Goal: Find specific fact: Find specific fact

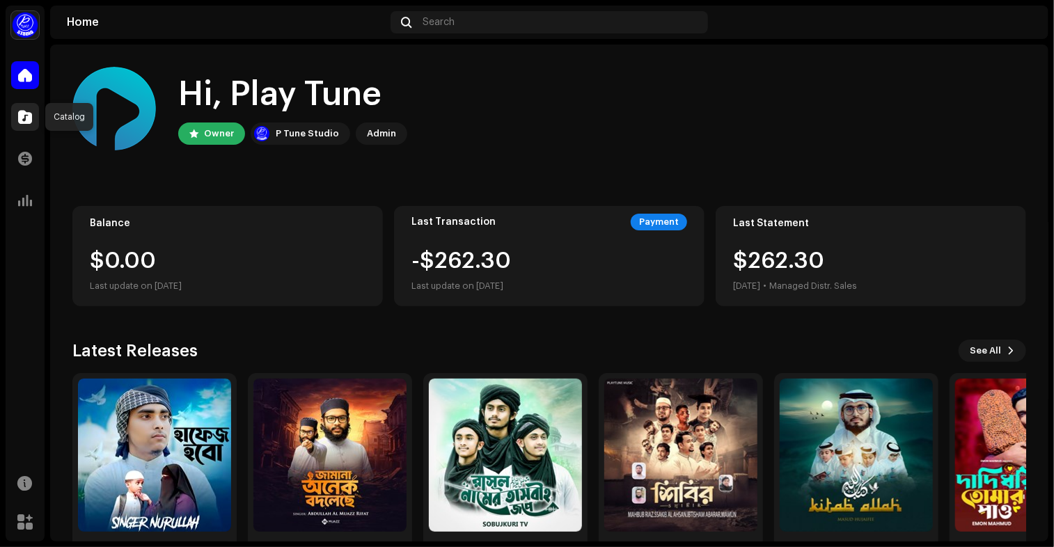
click at [25, 111] on span at bounding box center [25, 116] width 14 height 11
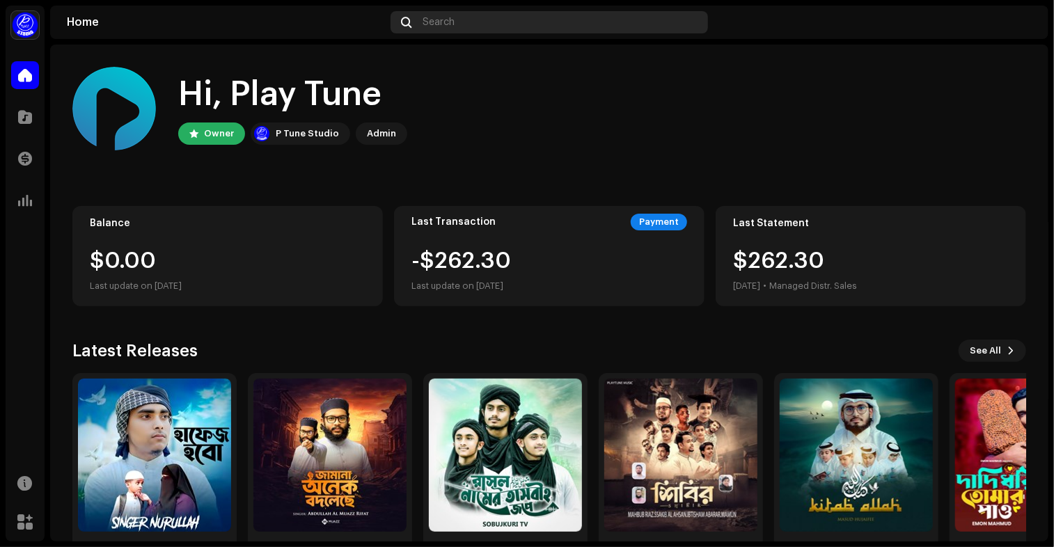
click at [446, 23] on span "Search" at bounding box center [439, 22] width 32 height 11
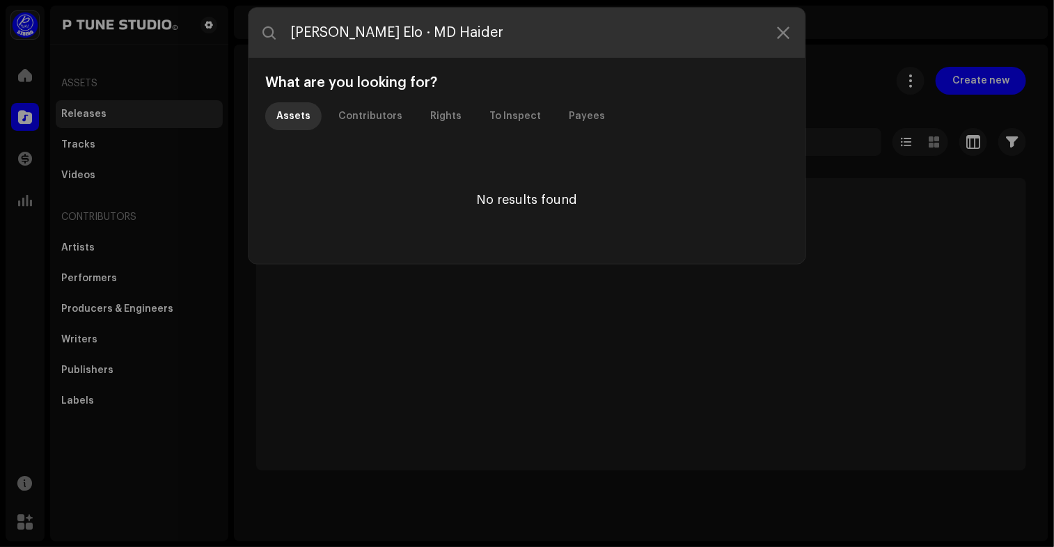
drag, startPoint x: 409, startPoint y: 26, endPoint x: 613, endPoint y: 25, distance: 203.3
click at [613, 25] on input "[PERSON_NAME] Elo · MD Haider" at bounding box center [527, 33] width 557 height 50
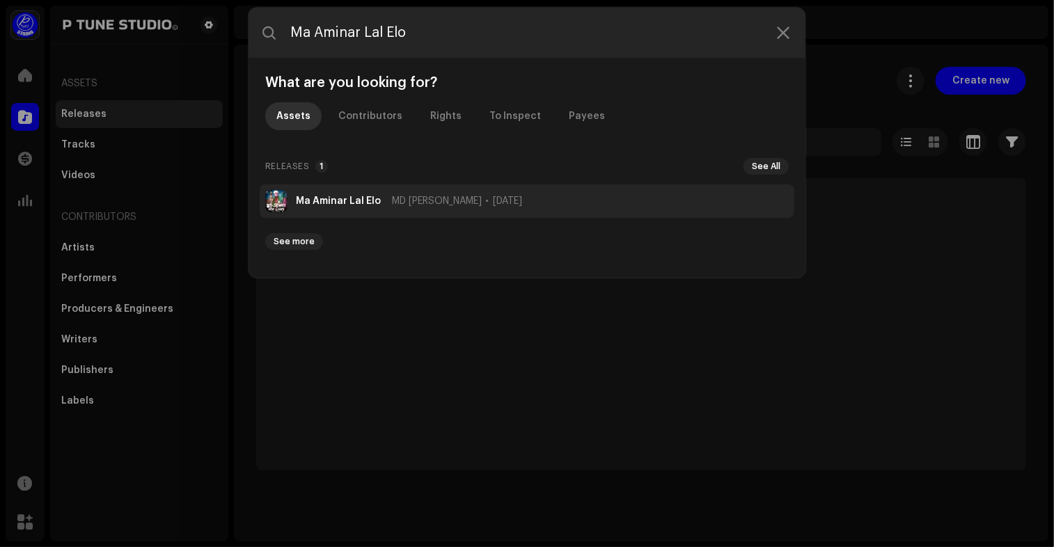
type input "Ma Aminar Lal Elo"
click at [367, 210] on li "[PERSON_NAME] Elo MD Haider [DATE]" at bounding box center [527, 201] width 535 height 33
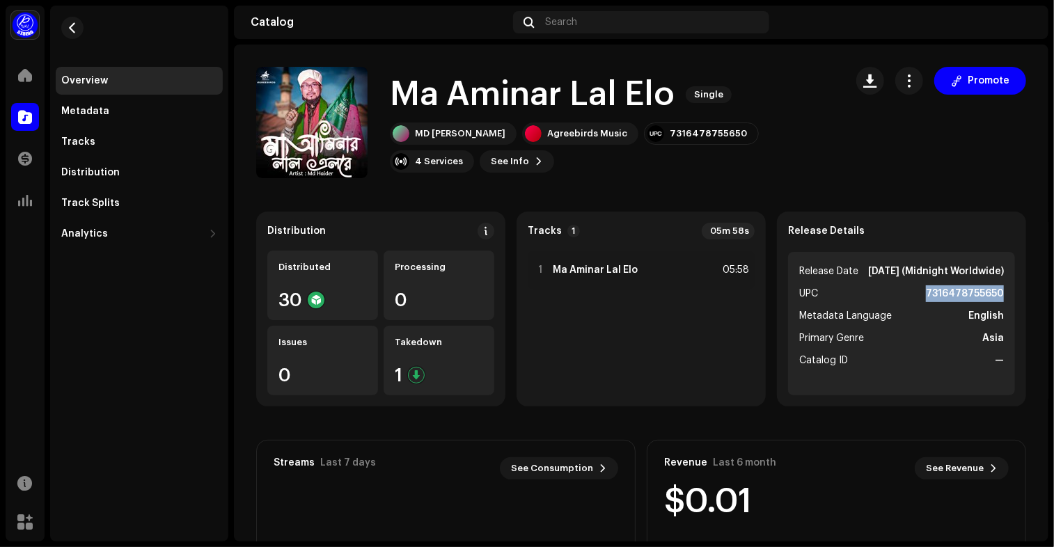
drag, startPoint x: 919, startPoint y: 306, endPoint x: 978, endPoint y: 309, distance: 58.6
click at [1015, 307] on div "Release Details Release Date [DATE] (Midnight Worldwide) UPC 7316478755650 Meta…" at bounding box center [901, 309] width 249 height 195
copy strong "7316478755650"
